Goal: Information Seeking & Learning: Learn about a topic

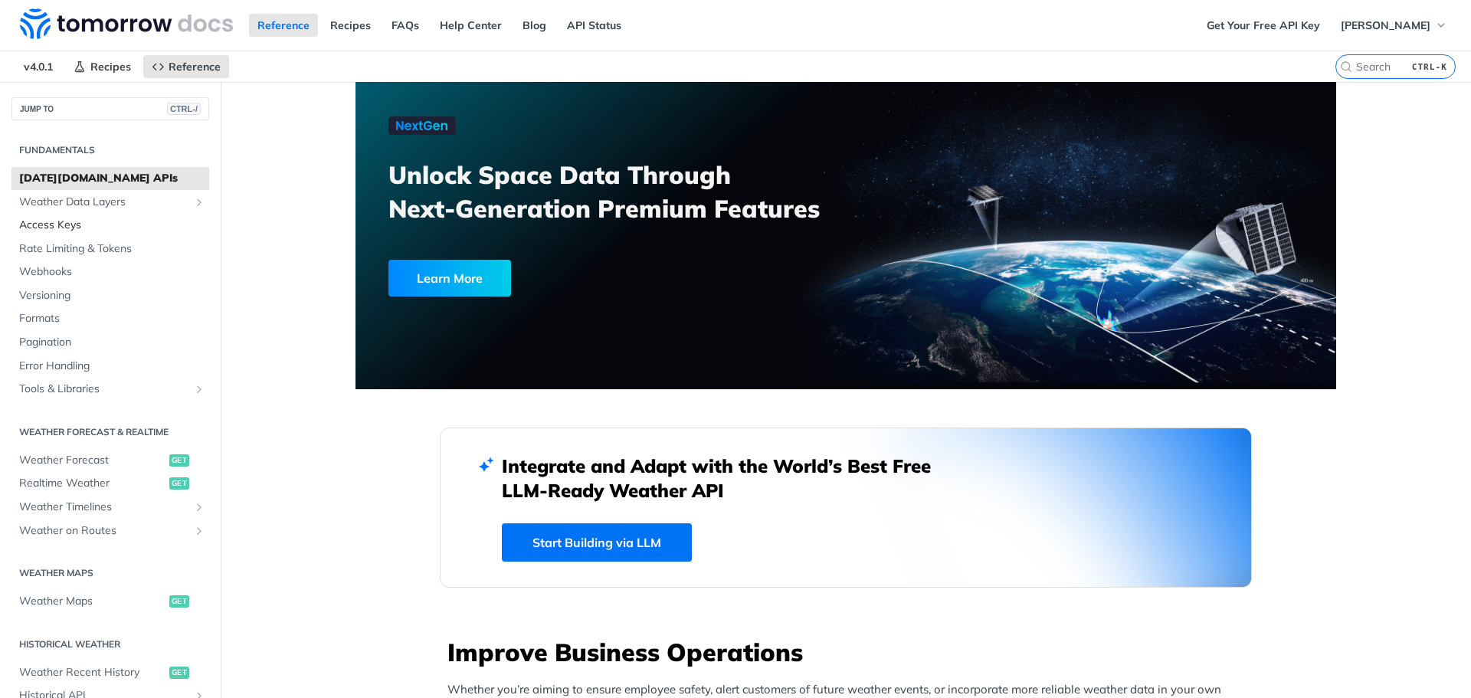
click at [46, 220] on span "Access Keys" at bounding box center [112, 225] width 186 height 15
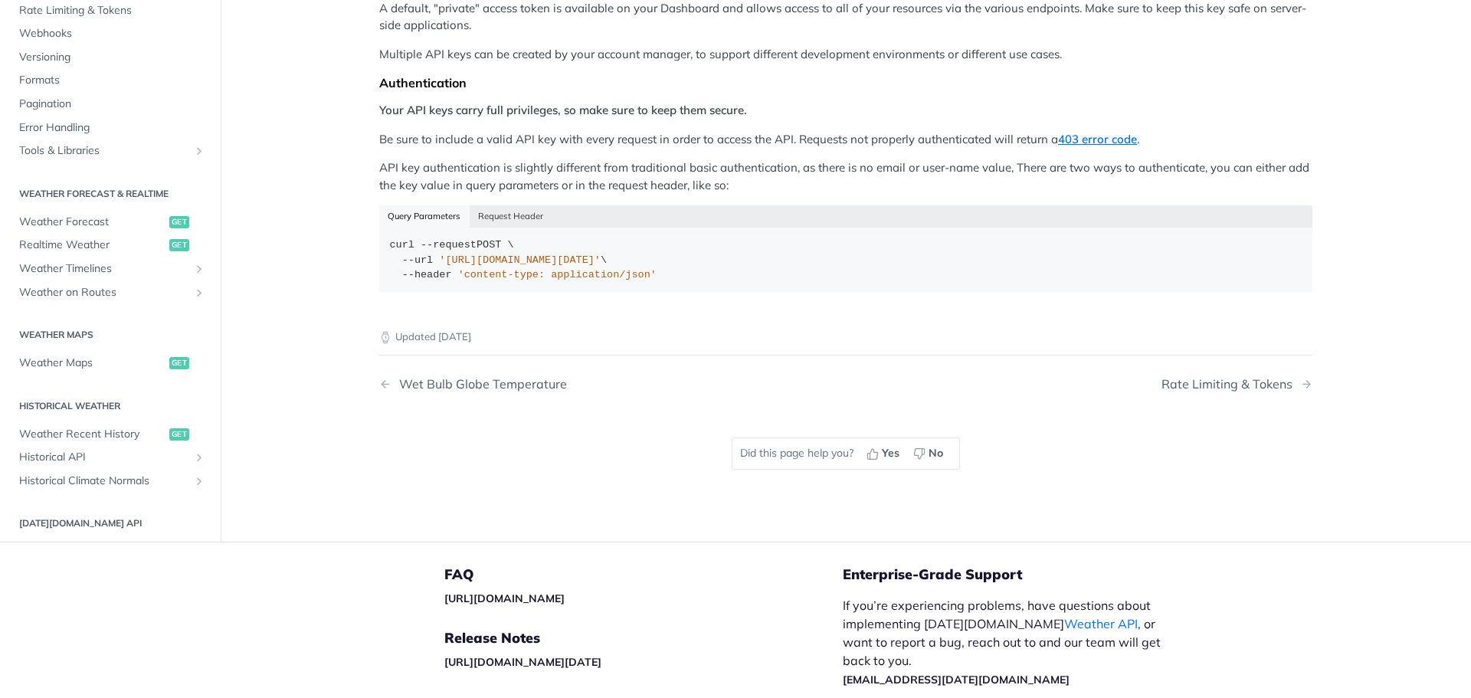
scroll to position [359, 0]
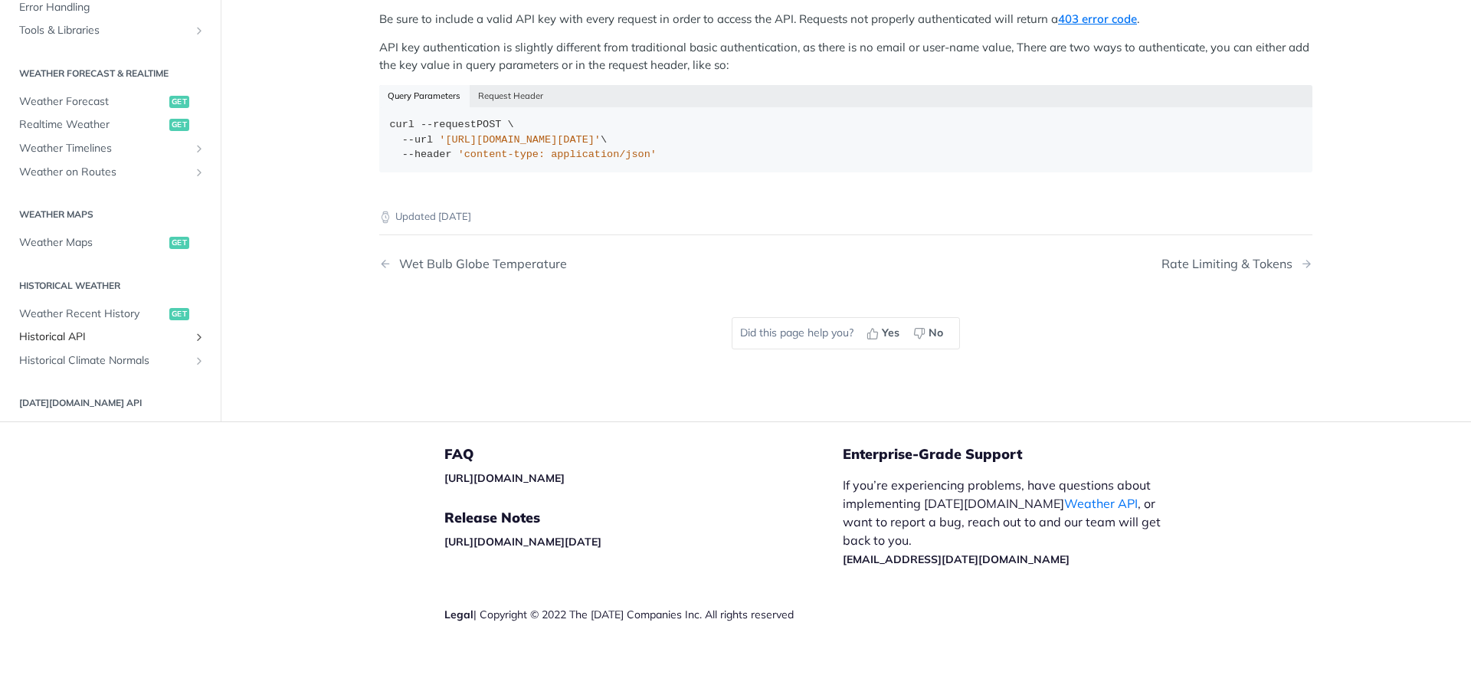
click at [160, 335] on span "Historical API" at bounding box center [104, 336] width 170 height 15
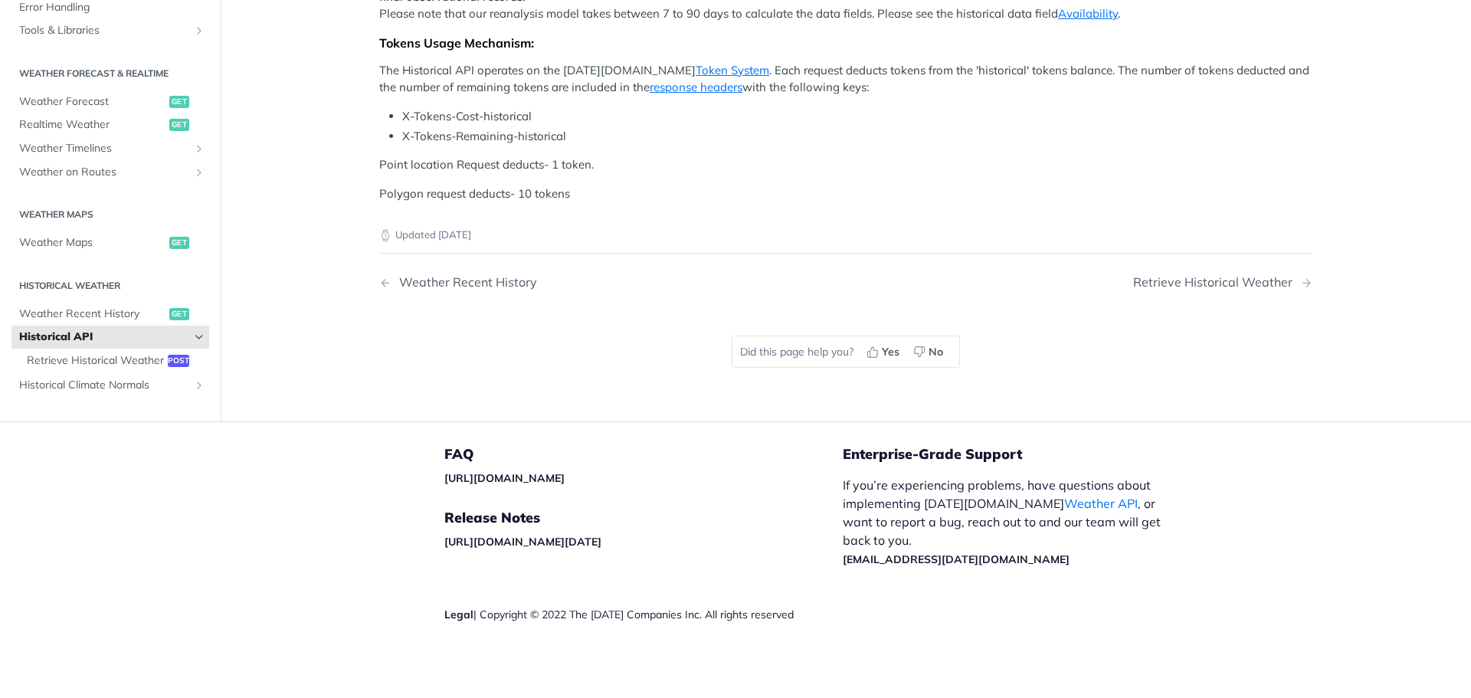
scroll to position [890, 0]
